Goal: Task Accomplishment & Management: Complete application form

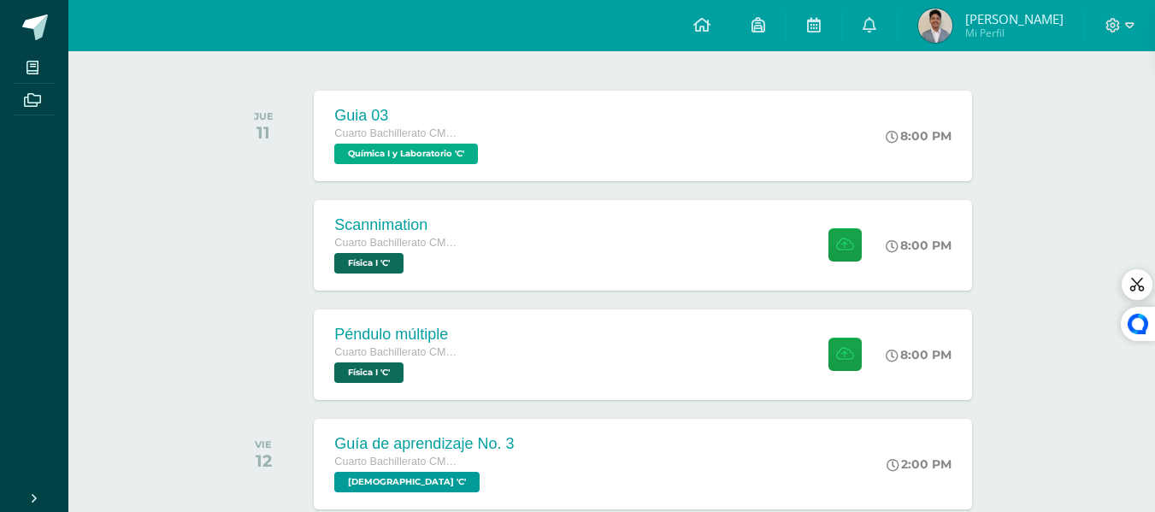
scroll to position [257, 0]
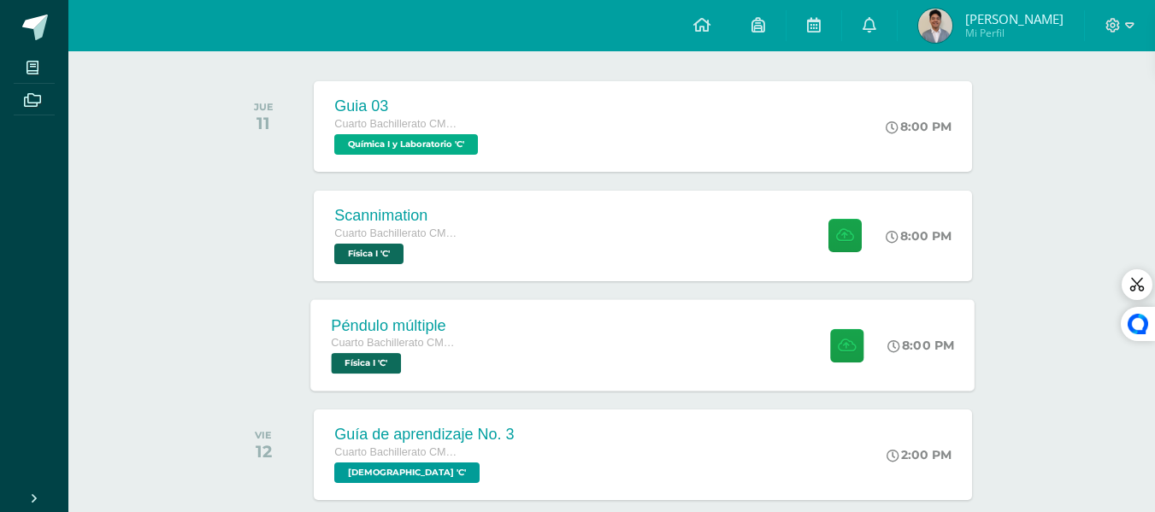
click at [563, 367] on div "Péndulo múltiple Cuarto Bachillerato CMP Bachillerato en CCLL con Orientación e…" at bounding box center [643, 344] width 664 height 91
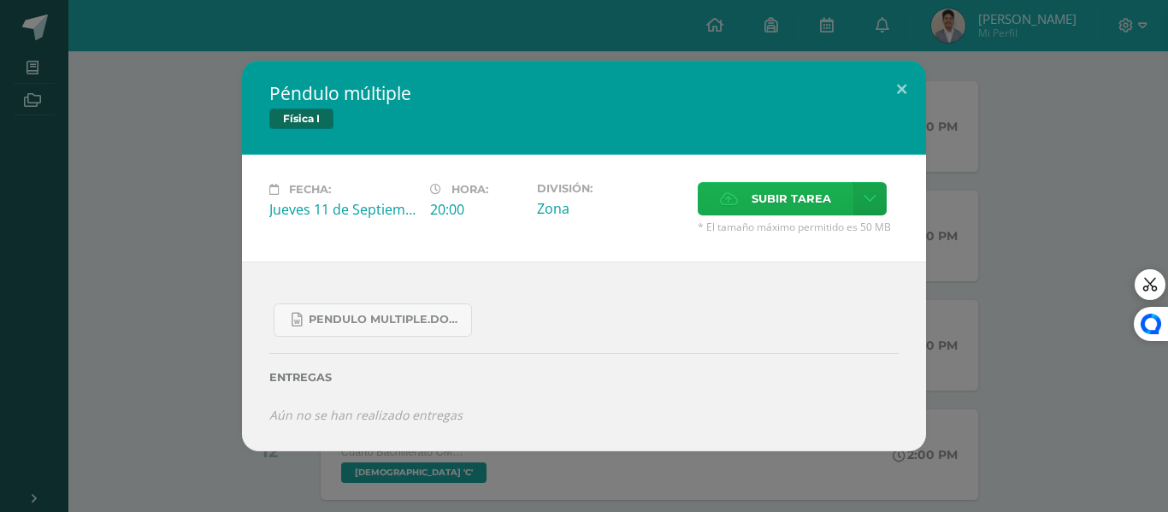
click at [727, 214] on label "Subir tarea" at bounding box center [776, 198] width 156 height 33
click at [0, 0] on input "Subir tarea" at bounding box center [0, 0] width 0 height 0
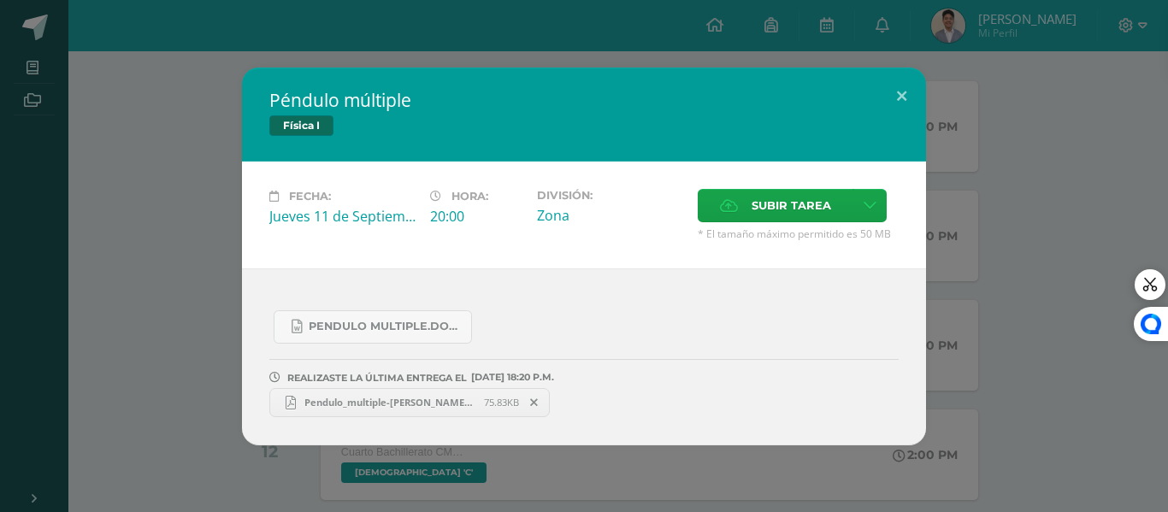
click at [459, 394] on link "Pendulo_multiple-[PERSON_NAME] IVC22.pdf 75.83KB" at bounding box center [409, 402] width 280 height 29
click at [915, 103] on button at bounding box center [901, 97] width 49 height 58
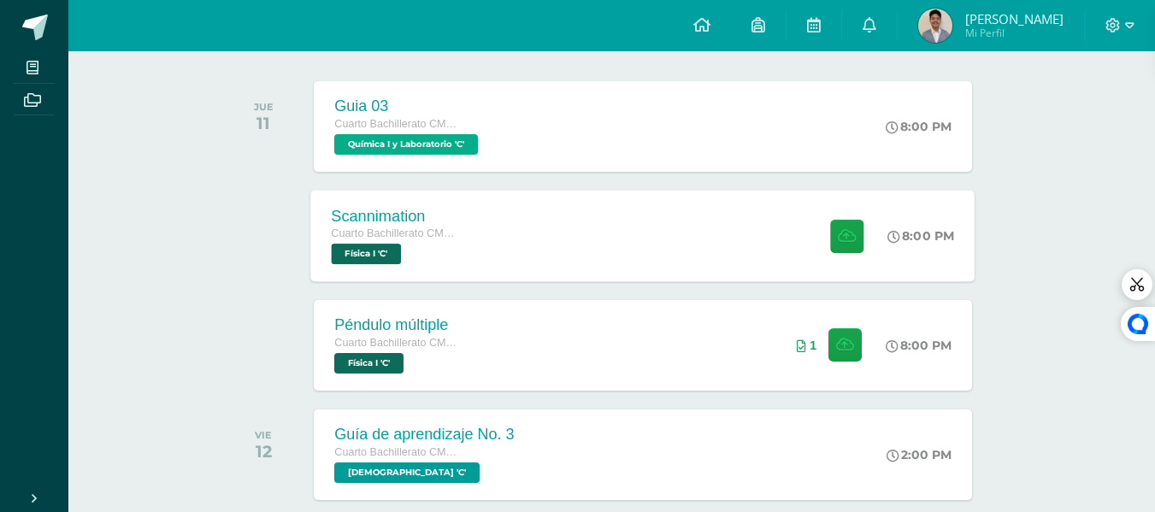
click at [720, 211] on div "Scannimation Cuarto Bachillerato CMP Bachillerato en CCLL con Orientación en Co…" at bounding box center [643, 235] width 664 height 91
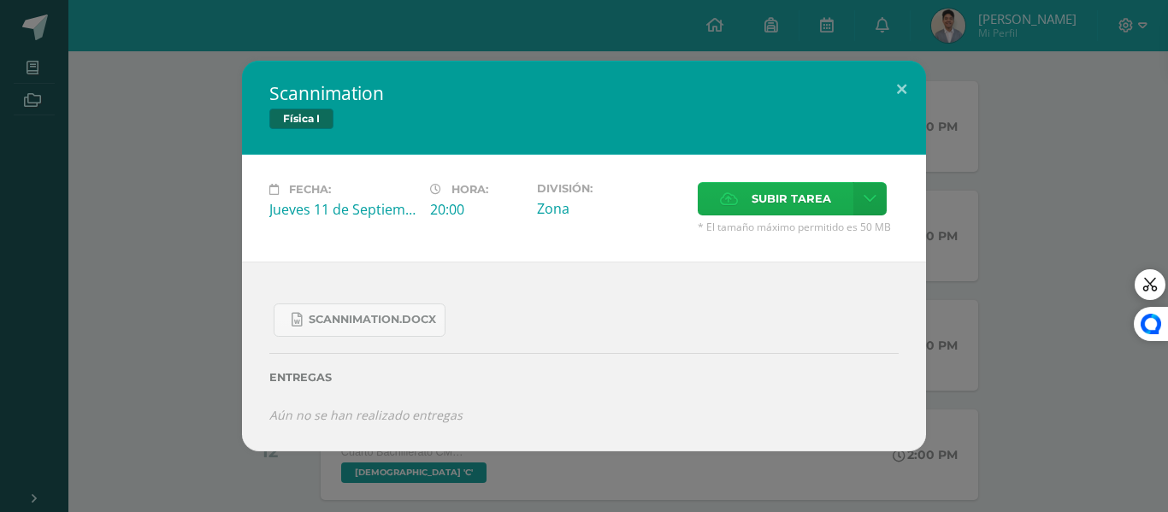
click at [802, 205] on span "Subir tarea" at bounding box center [792, 199] width 80 height 32
click at [0, 0] on input "Subir tarea" at bounding box center [0, 0] width 0 height 0
click at [771, 187] on span "Subir tarea" at bounding box center [792, 199] width 80 height 32
click at [0, 0] on input "Subir tarea" at bounding box center [0, 0] width 0 height 0
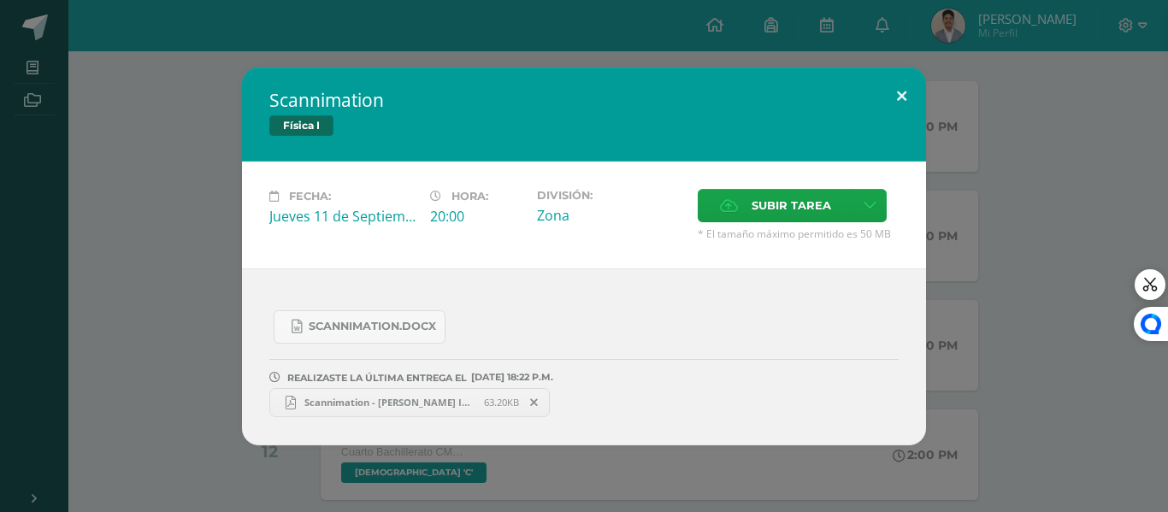
click at [899, 99] on button at bounding box center [901, 97] width 49 height 58
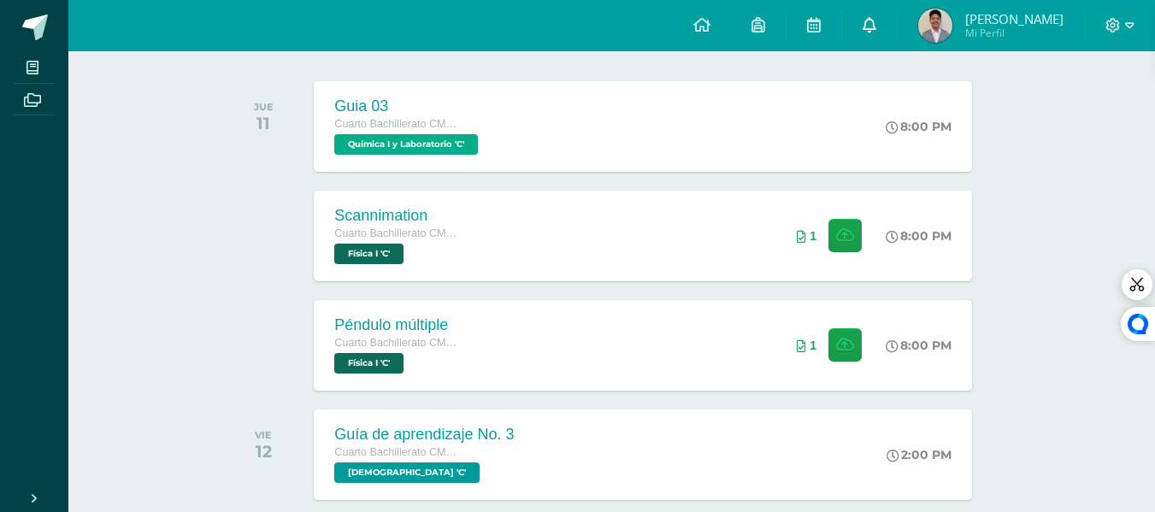
click at [876, 32] on icon at bounding box center [870, 24] width 14 height 15
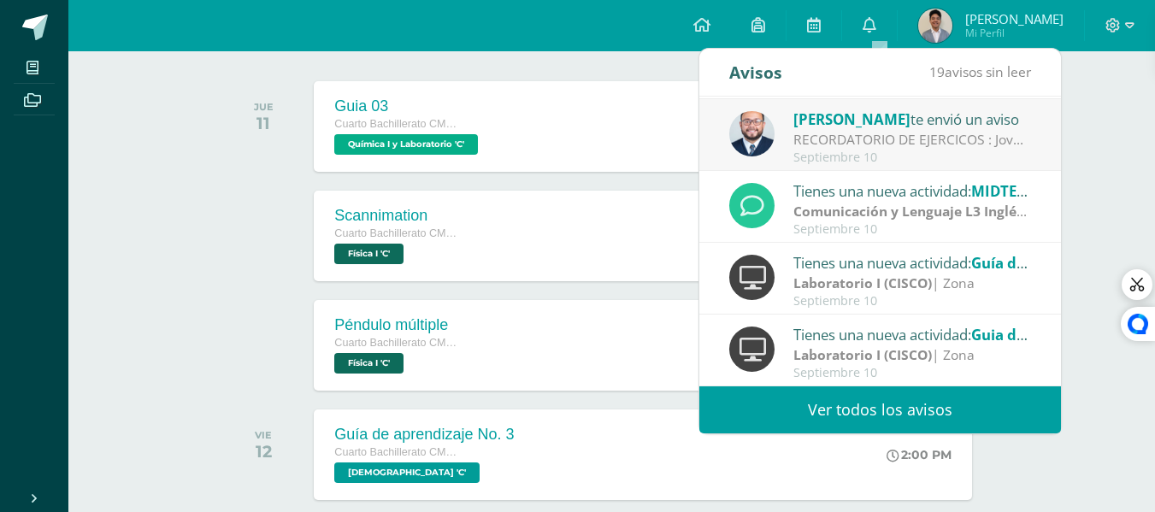
scroll to position [171, 0]
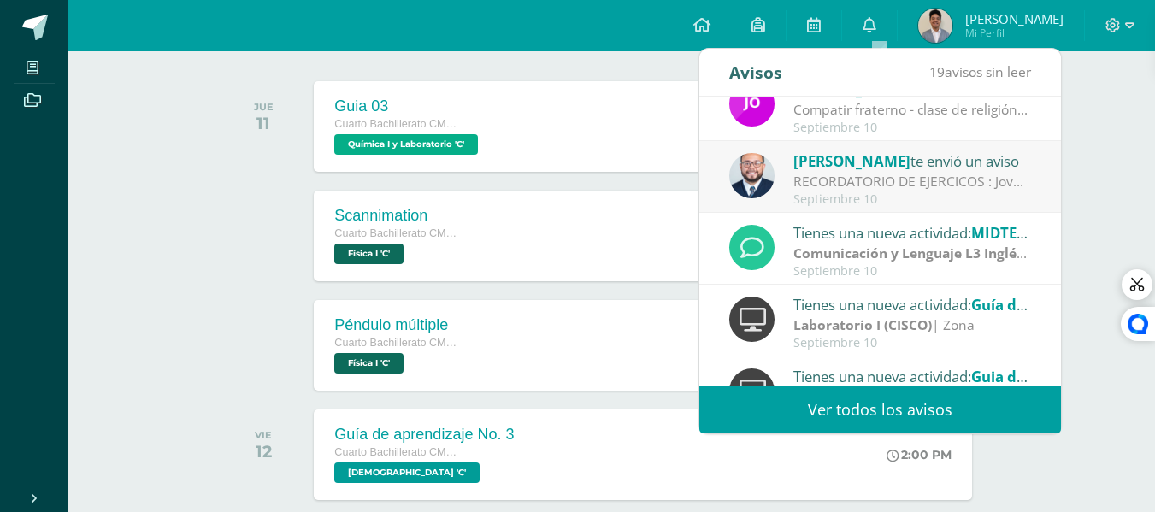
click at [862, 127] on div "Septiembre 10" at bounding box center [912, 128] width 238 height 15
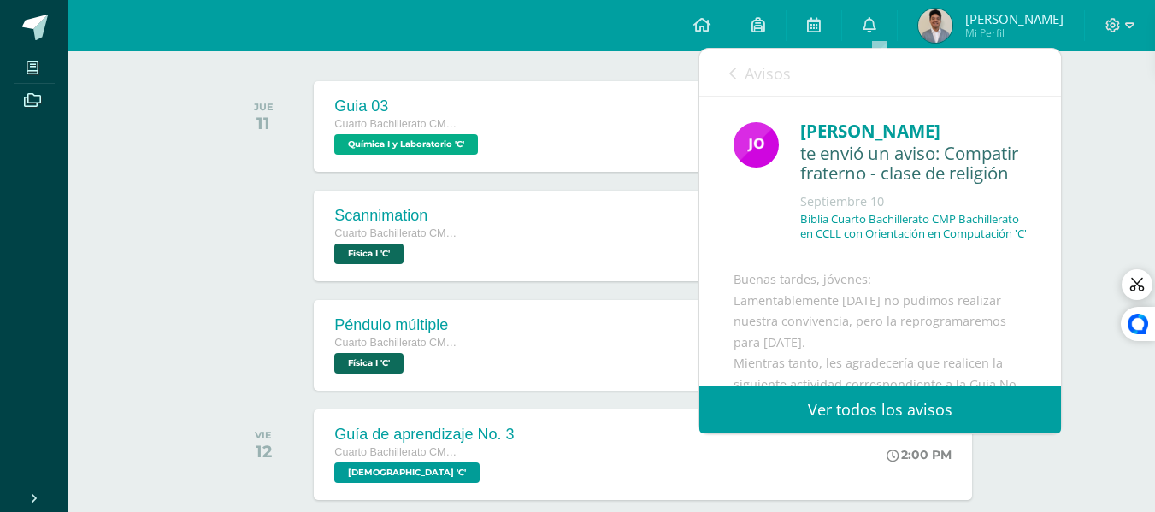
click at [751, 79] on span "Avisos" at bounding box center [768, 73] width 46 height 21
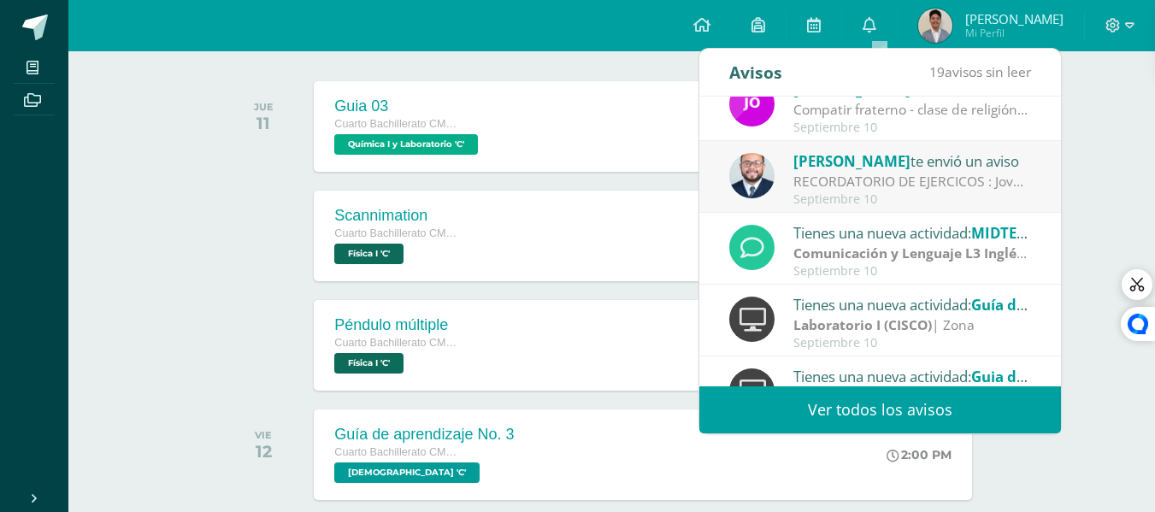
click at [852, 154] on span "[PERSON_NAME]" at bounding box center [851, 161] width 117 height 20
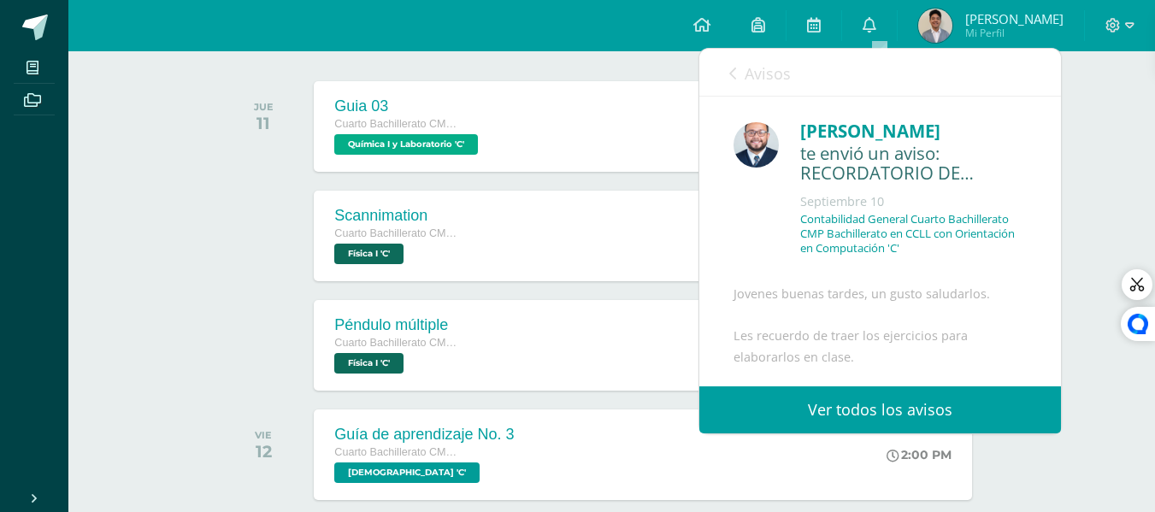
click at [766, 79] on span "Avisos" at bounding box center [768, 73] width 46 height 21
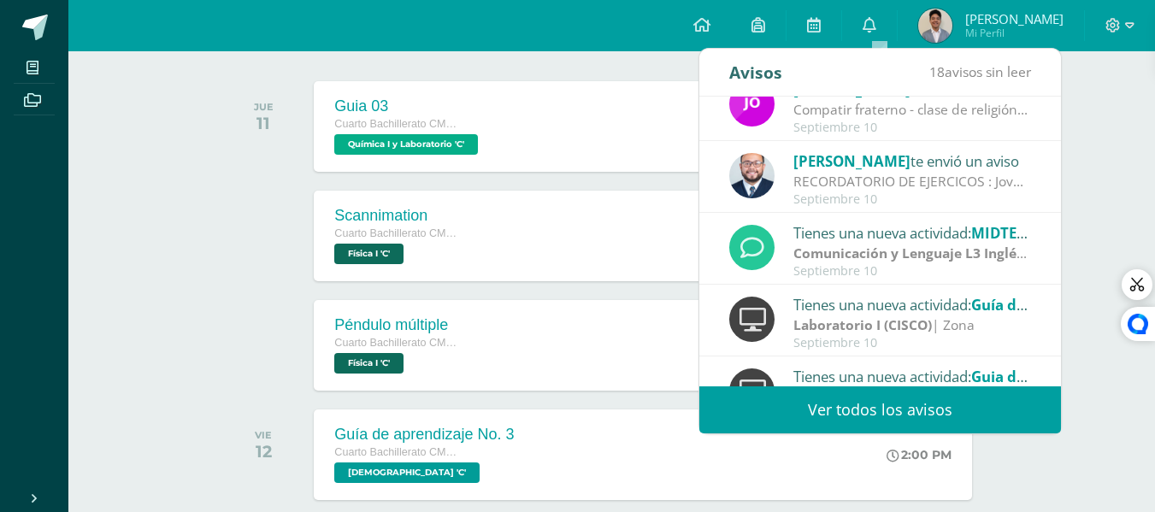
click at [819, 122] on div "Septiembre 10" at bounding box center [912, 128] width 238 height 15
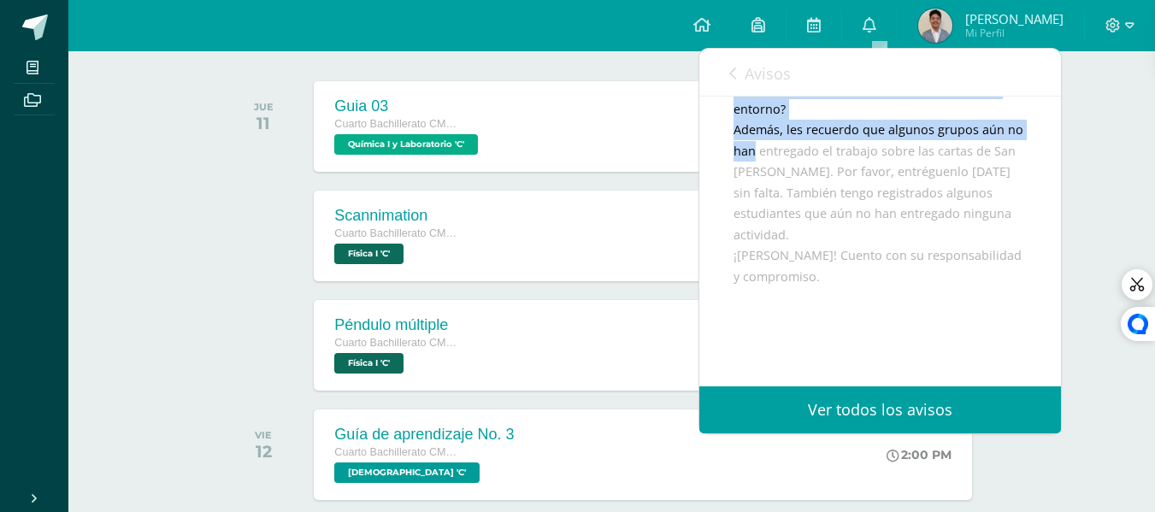
scroll to position [513, 0]
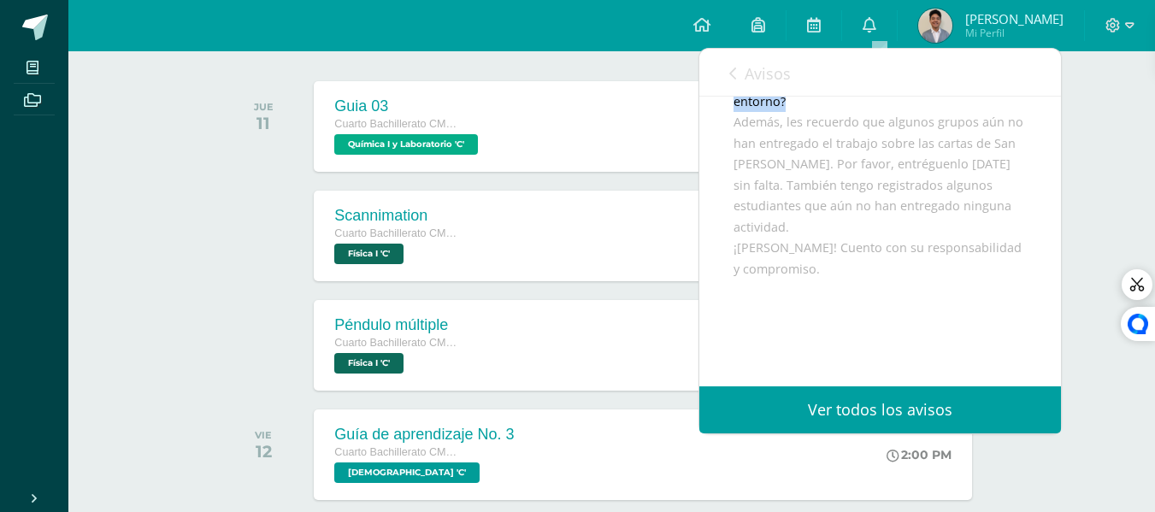
drag, startPoint x: 733, startPoint y: 141, endPoint x: 796, endPoint y: 164, distance: 67.4
click at [796, 164] on div "Buenas tardes, jóvenes: Lamentablemente [DATE] no pudimos realizar nuestra conv…" at bounding box center [880, 101] width 293 height 691
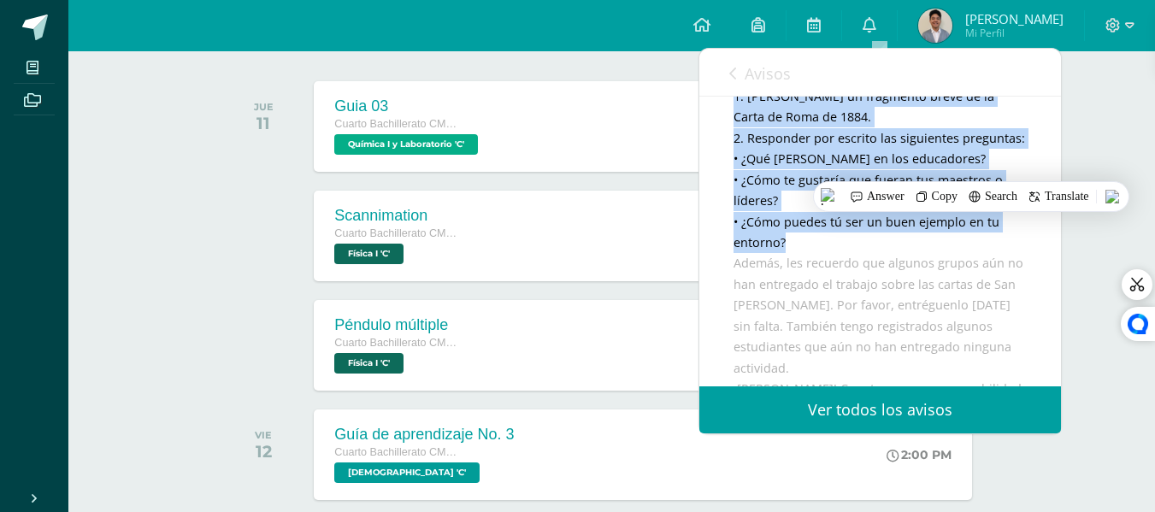
scroll to position [342, 0]
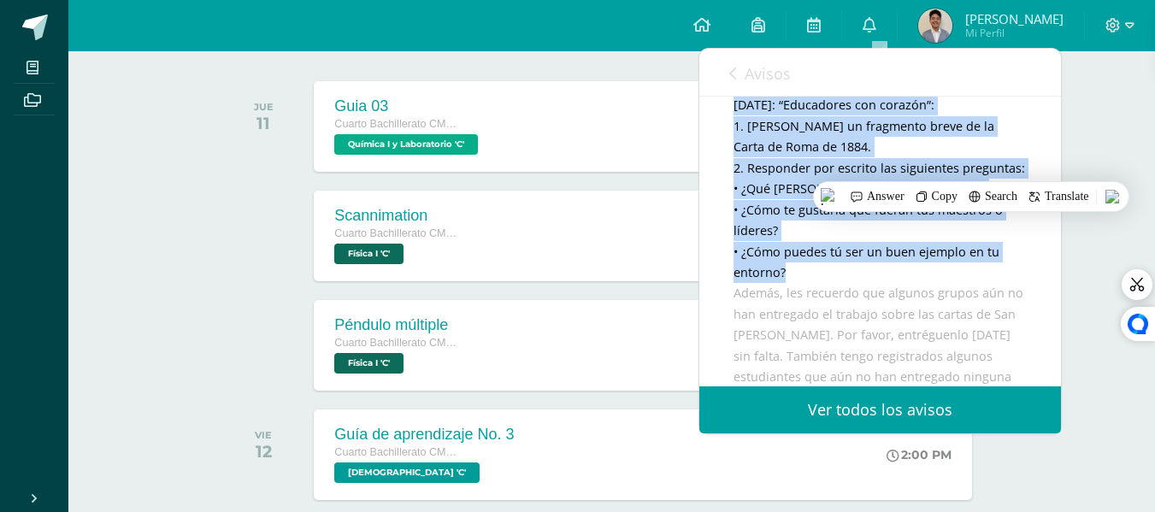
click at [908, 154] on div "Buenas tardes, jóvenes: Lamentablemente [DATE] no pudimos realizar nuestra conv…" at bounding box center [880, 272] width 293 height 691
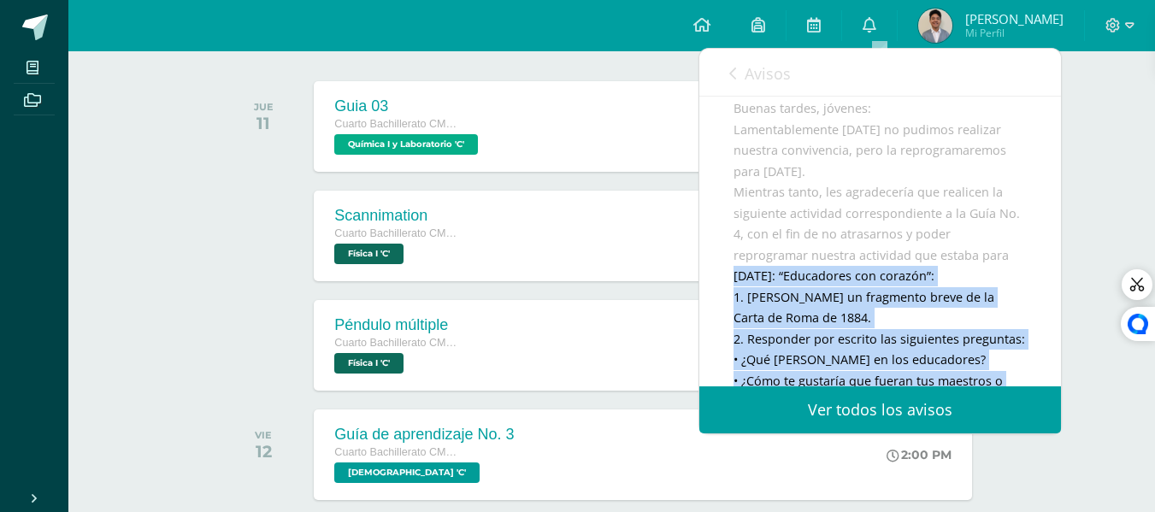
scroll to position [257, 0]
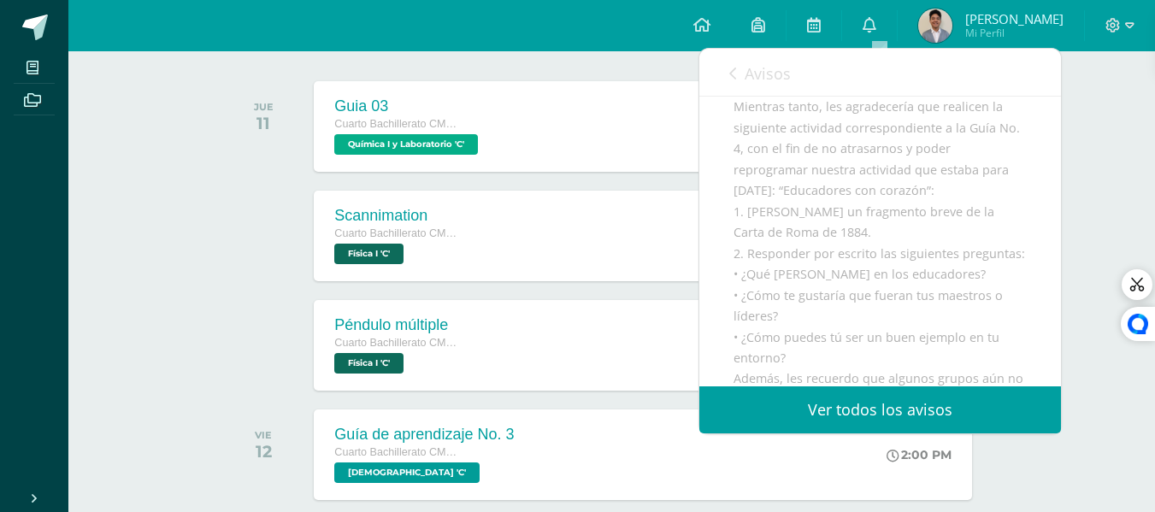
click at [850, 104] on div "Buenas tardes, jóvenes: Lamentablemente [DATE] no pudimos realizar nuestra conv…" at bounding box center [880, 358] width 293 height 691
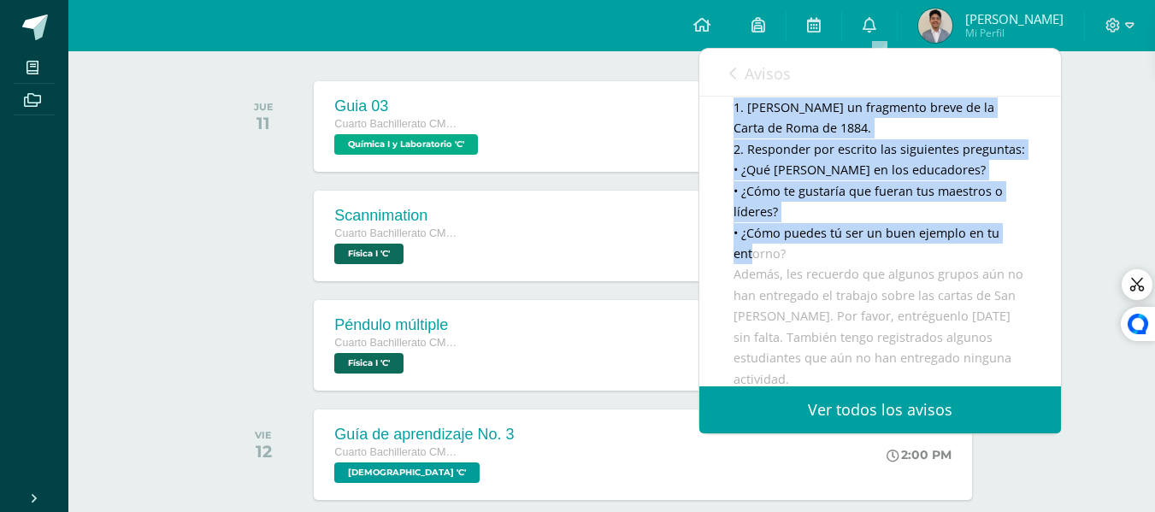
scroll to position [428, 0]
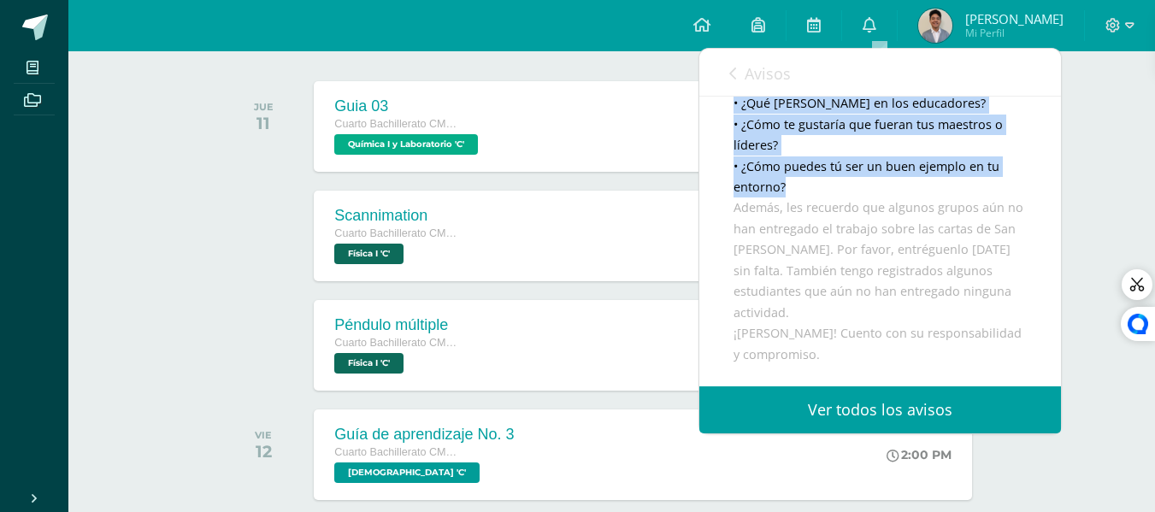
drag, startPoint x: 740, startPoint y: 233, endPoint x: 793, endPoint y: 241, distance: 53.7
click at [793, 241] on div "Buenas tardes, jóvenes: Lamentablemente [DATE] no pudimos realizar nuestra conv…" at bounding box center [880, 187] width 293 height 691
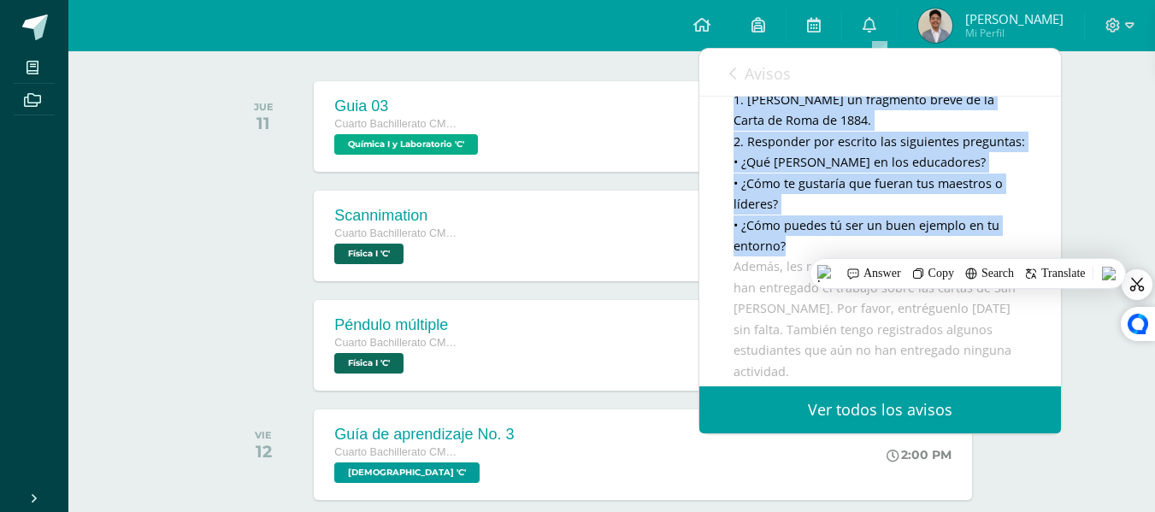
scroll to position [342, 0]
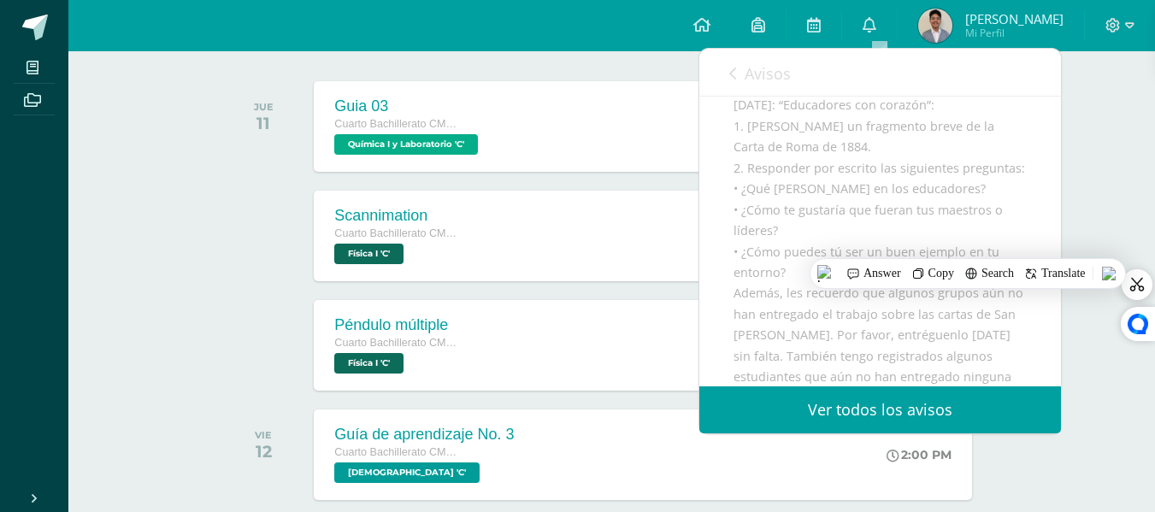
click at [732, 135] on div "[PERSON_NAME] te envió un aviso: Compatir fraterno - clase de religión [DATE] B…" at bounding box center [880, 195] width 362 height 881
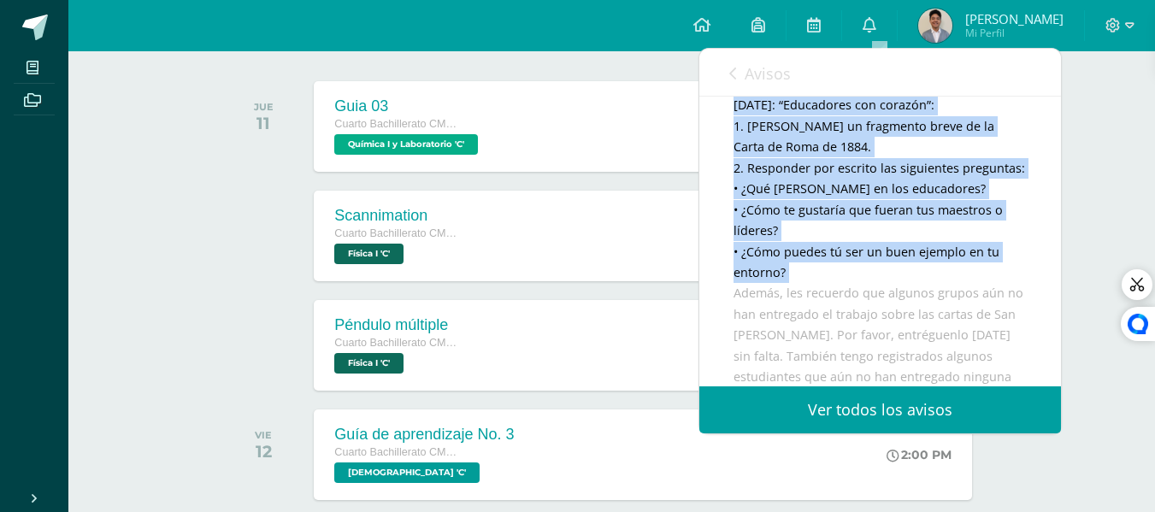
drag, startPoint x: 732, startPoint y: 136, endPoint x: 788, endPoint y: 324, distance: 196.4
click at [788, 324] on div "[PERSON_NAME] te envió un aviso: Compatir fraterno - clase de religión [DATE] B…" at bounding box center [880, 195] width 362 height 881
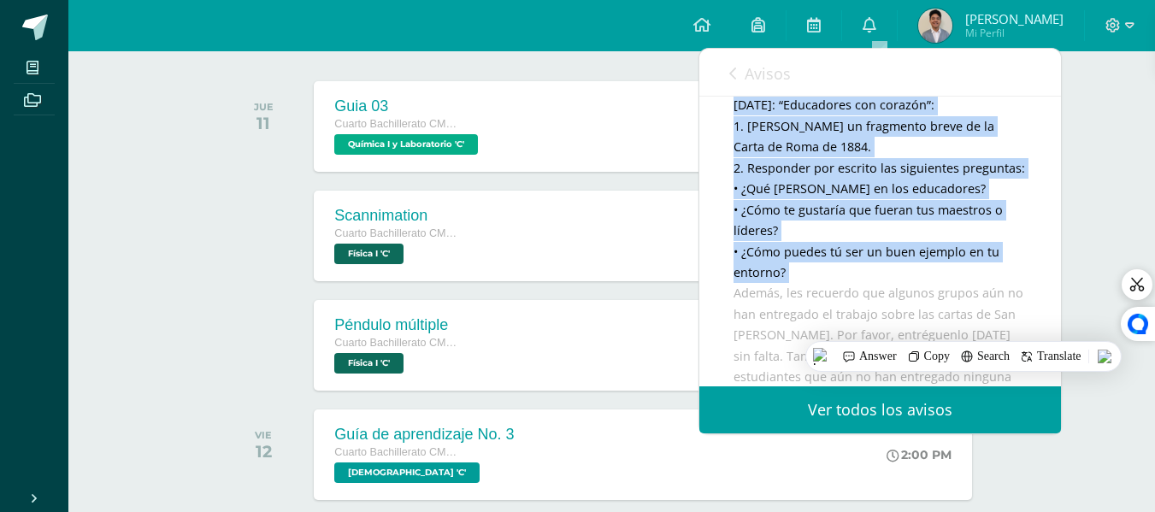
click at [747, 159] on div "Buenas tardes, jóvenes: Lamentablemente [DATE] no pudimos realizar nuestra conv…" at bounding box center [880, 272] width 293 height 691
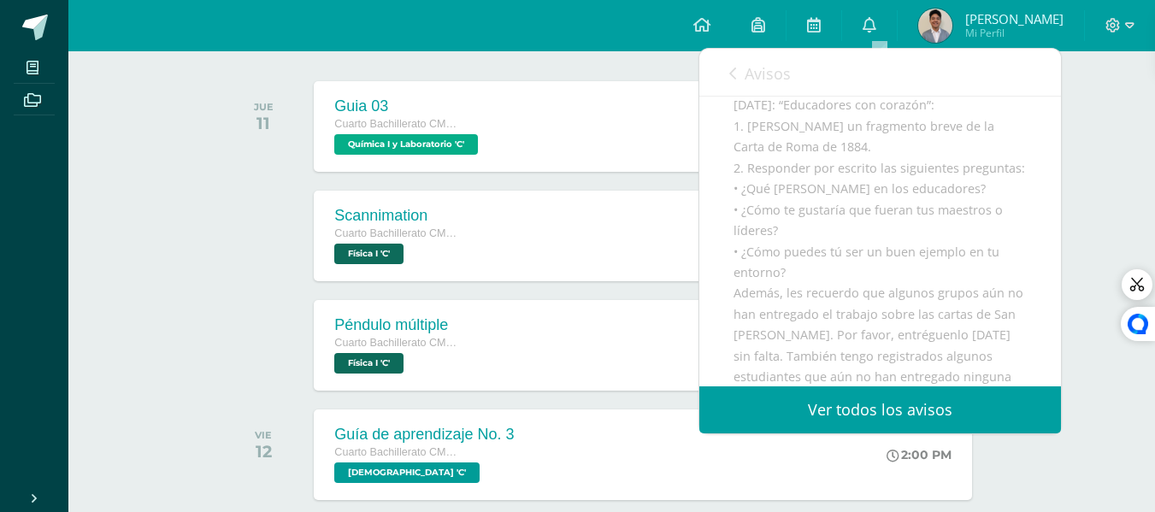
click at [731, 200] on div "[PERSON_NAME] te envió un aviso: Compatir fraterno - clase de religión [DATE] B…" at bounding box center [880, 195] width 362 height 881
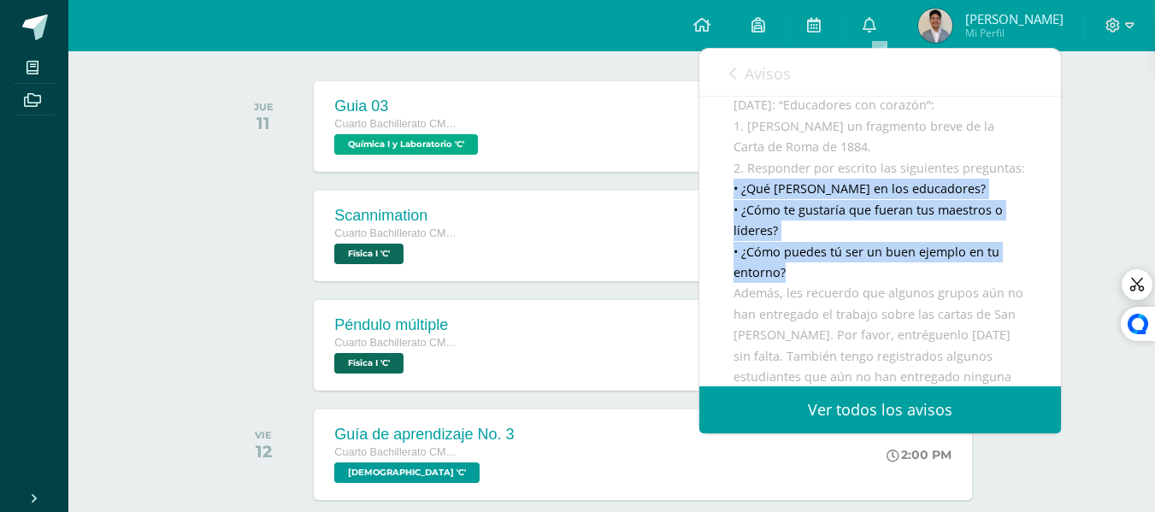
drag, startPoint x: 732, startPoint y: 245, endPoint x: 787, endPoint y: 338, distance: 108.5
click at [787, 338] on div "[PERSON_NAME] te envió un aviso: Compatir fraterno - clase de religión [DATE] B…" at bounding box center [880, 195] width 362 height 881
click at [767, 257] on div "Buenas tardes, jóvenes: Lamentablemente [DATE] no pudimos realizar nuestra conv…" at bounding box center [880, 272] width 293 height 691
drag, startPoint x: 746, startPoint y: 246, endPoint x: 819, endPoint y: 325, distance: 107.1
click at [819, 325] on div "Buenas tardes, jóvenes: Lamentablemente [DATE] no pudimos realizar nuestra conv…" at bounding box center [880, 272] width 293 height 691
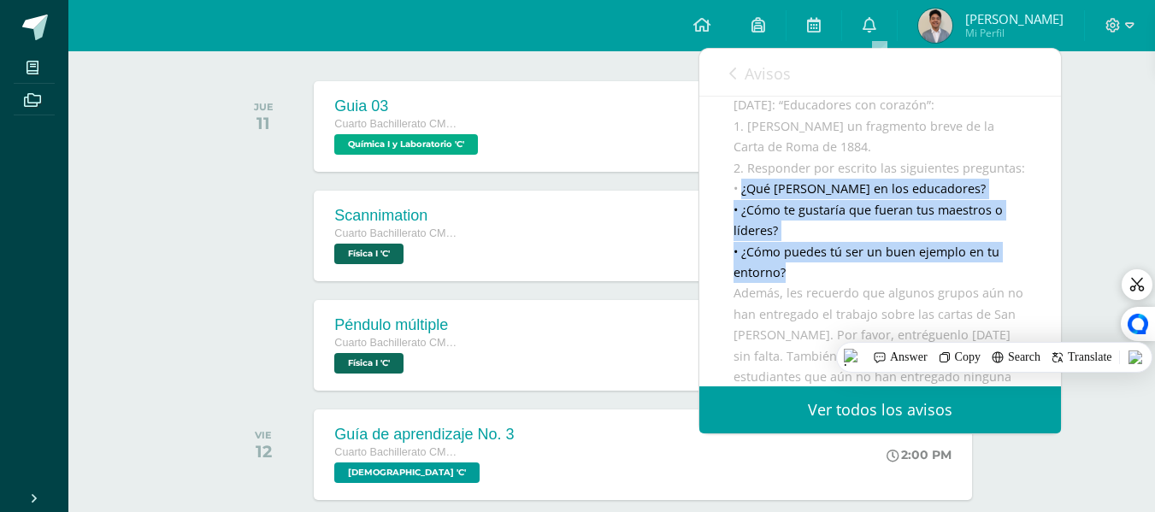
copy div "¿Qué [PERSON_NAME] en los educadores? • ¿Cómo te gustaría que fueran tus maestr…"
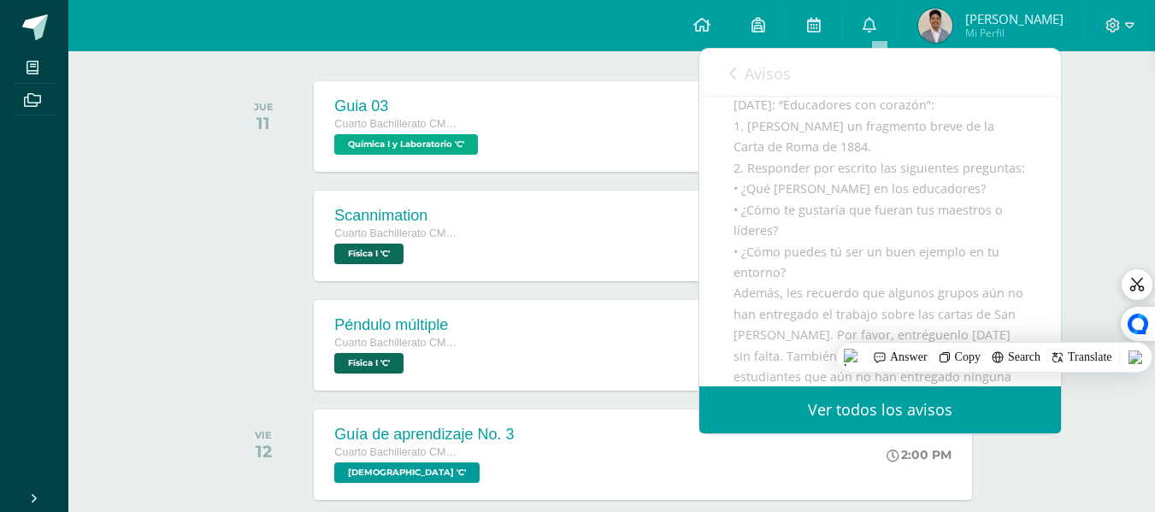
click at [751, 79] on span "Avisos" at bounding box center [768, 73] width 46 height 21
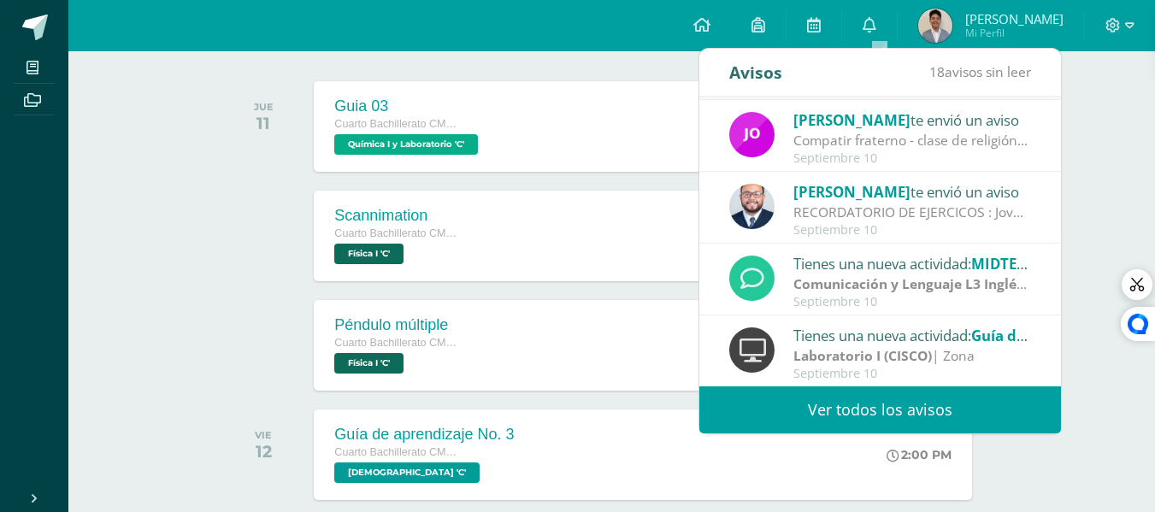
scroll to position [285, 0]
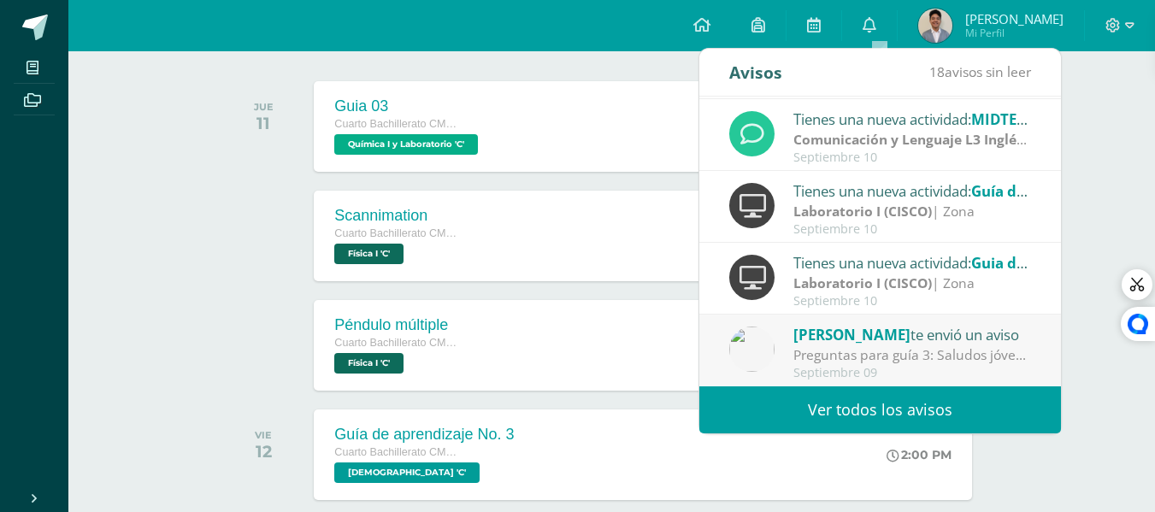
click at [899, 371] on div "Septiembre 09" at bounding box center [912, 373] width 238 height 15
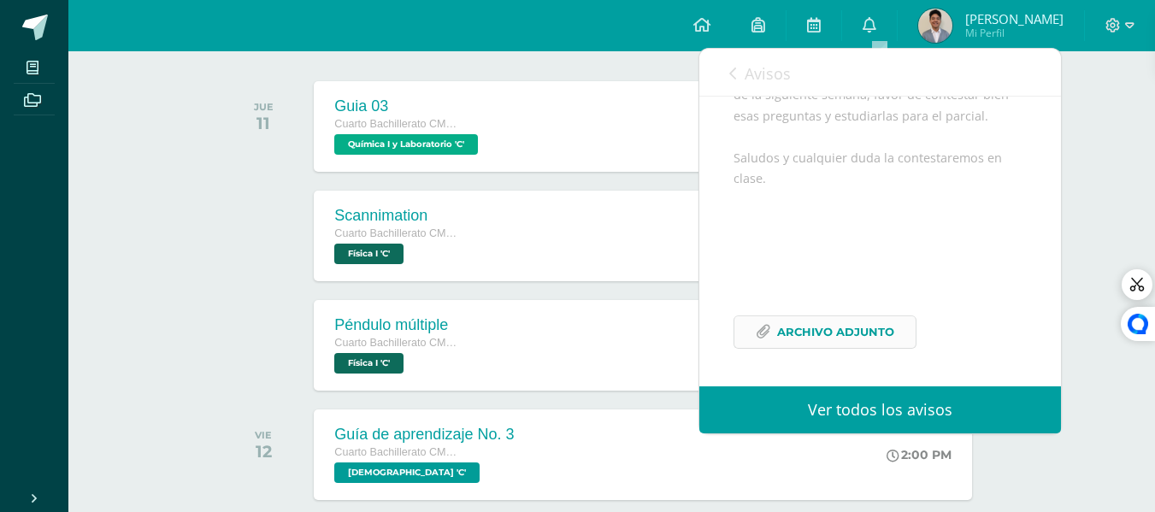
scroll to position [367, 0]
click at [882, 326] on span "Archivo Adjunto" at bounding box center [835, 332] width 117 height 32
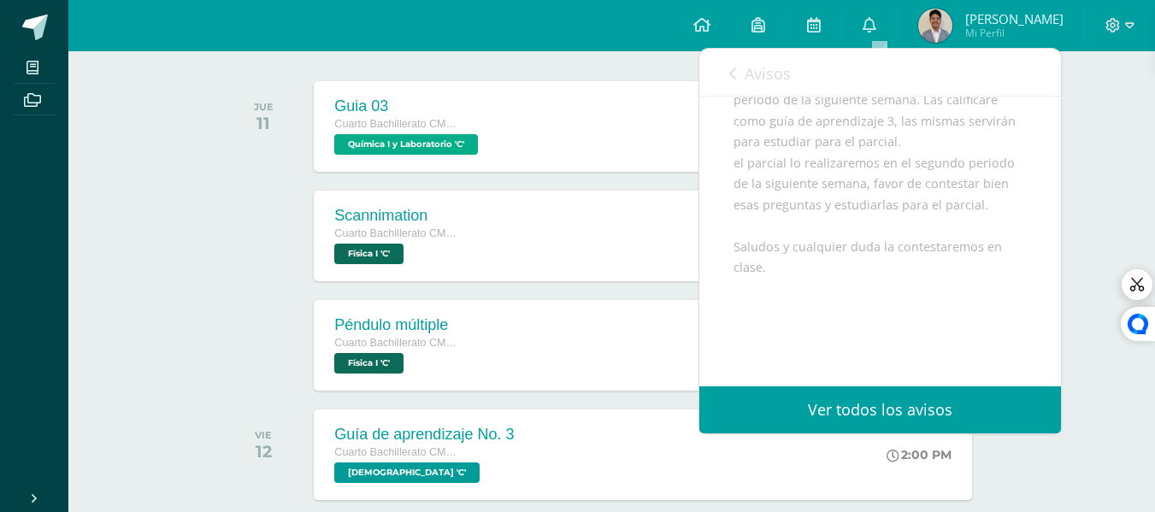
scroll to position [196, 0]
